Goal: Information Seeking & Learning: Compare options

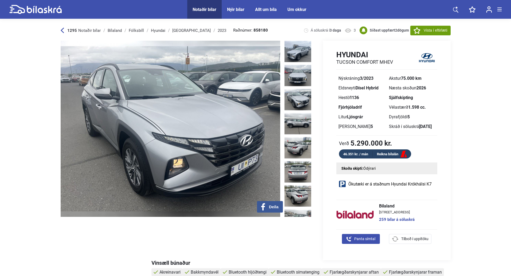
click at [65, 30] on div "1295 Notaðir bílar" at bounding box center [81, 30] width 40 height 4
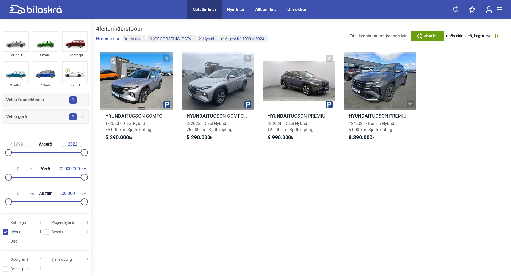
click at [76, 98] on div "1" at bounding box center [77, 99] width 15 height 7
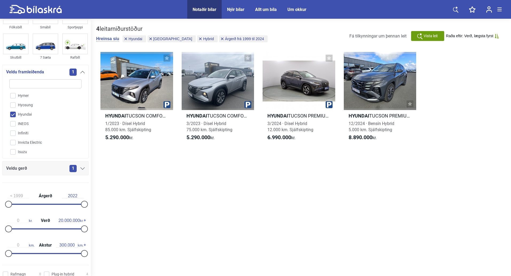
scroll to position [38, 0]
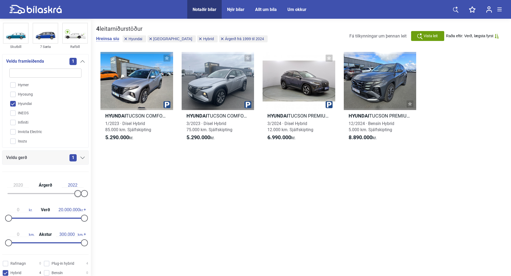
type input "2021"
drag, startPoint x: 7, startPoint y: 193, endPoint x: 82, endPoint y: 194, distance: 74.9
click at [82, 194] on div at bounding box center [81, 193] width 7 height 7
click at [30, 186] on div "2021 Árgerð 2022" at bounding box center [45, 185] width 76 height 5
click at [25, 186] on input "2021" at bounding box center [17, 185] width 21 height 5
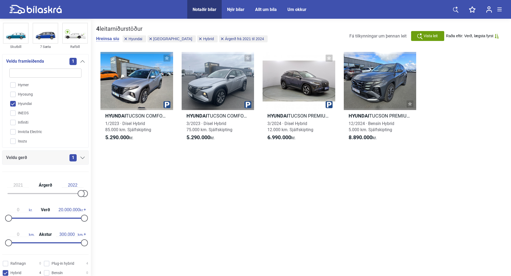
click at [78, 185] on input "2022" at bounding box center [72, 185] width 21 height 5
type input "2022"
click at [88, 182] on div "2021 Árgerð 2022 0 kr. Verð 20.000.000 kr. 0 km. Akstur 300.000 km." at bounding box center [45, 213] width 91 height 74
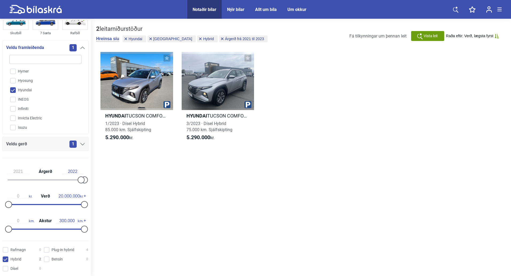
scroll to position [65, 0]
